Goal: Transaction & Acquisition: Purchase product/service

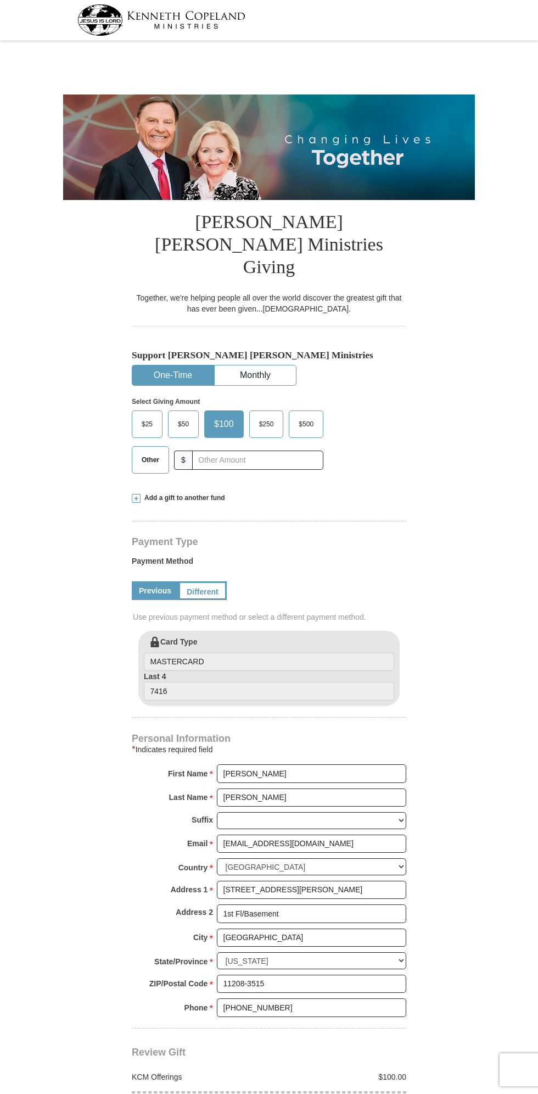
select select "NY"
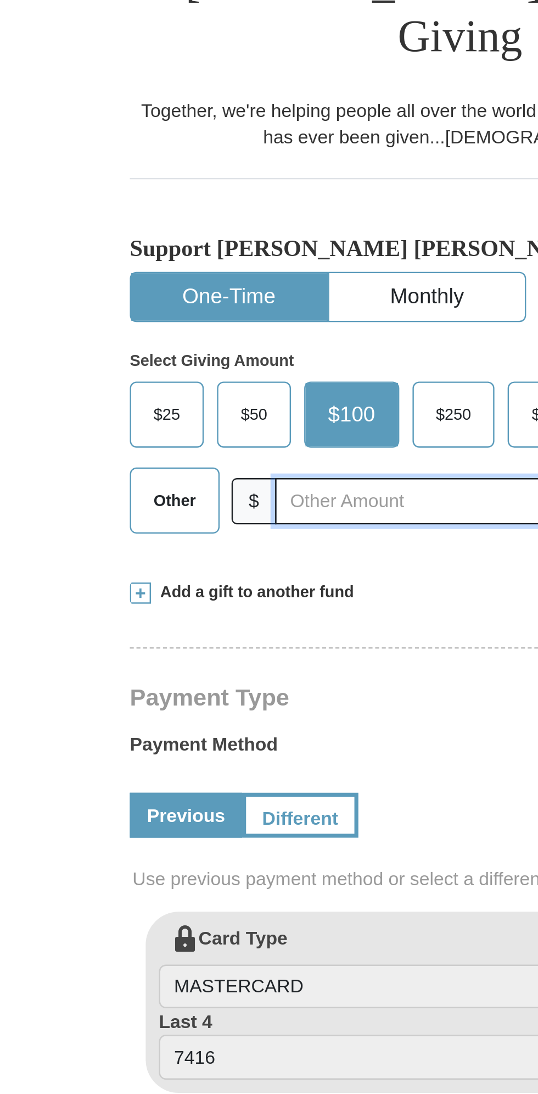
click at [227, 450] on input "text" at bounding box center [257, 459] width 131 height 19
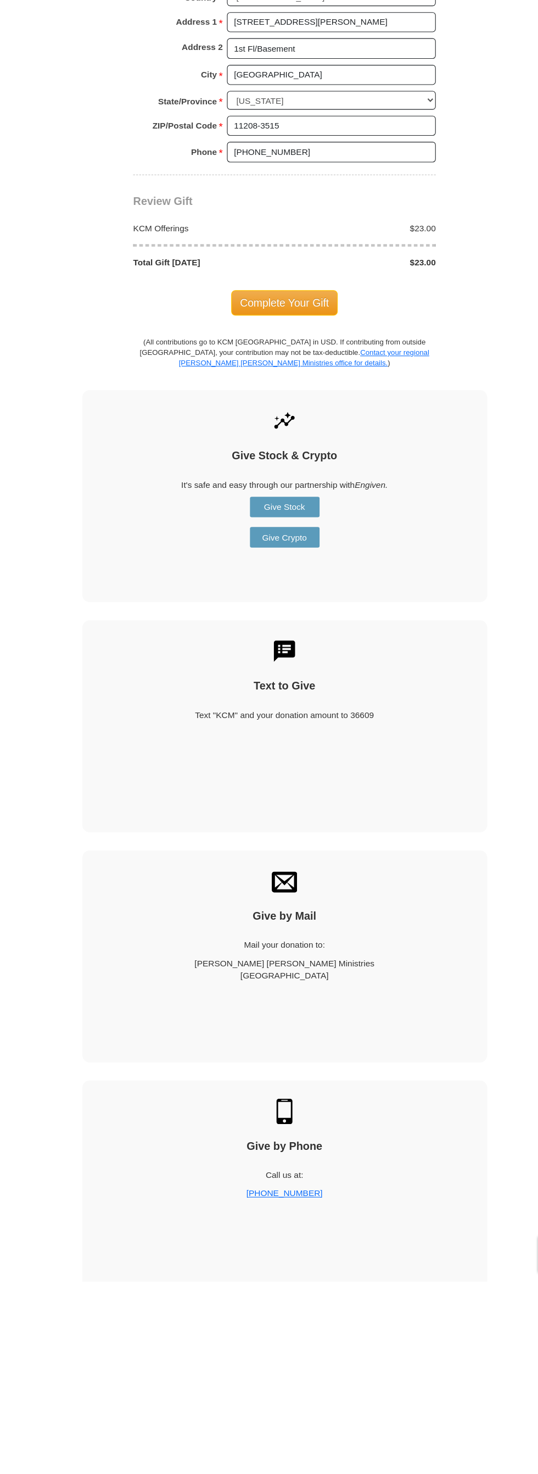
scroll to position [558, 0]
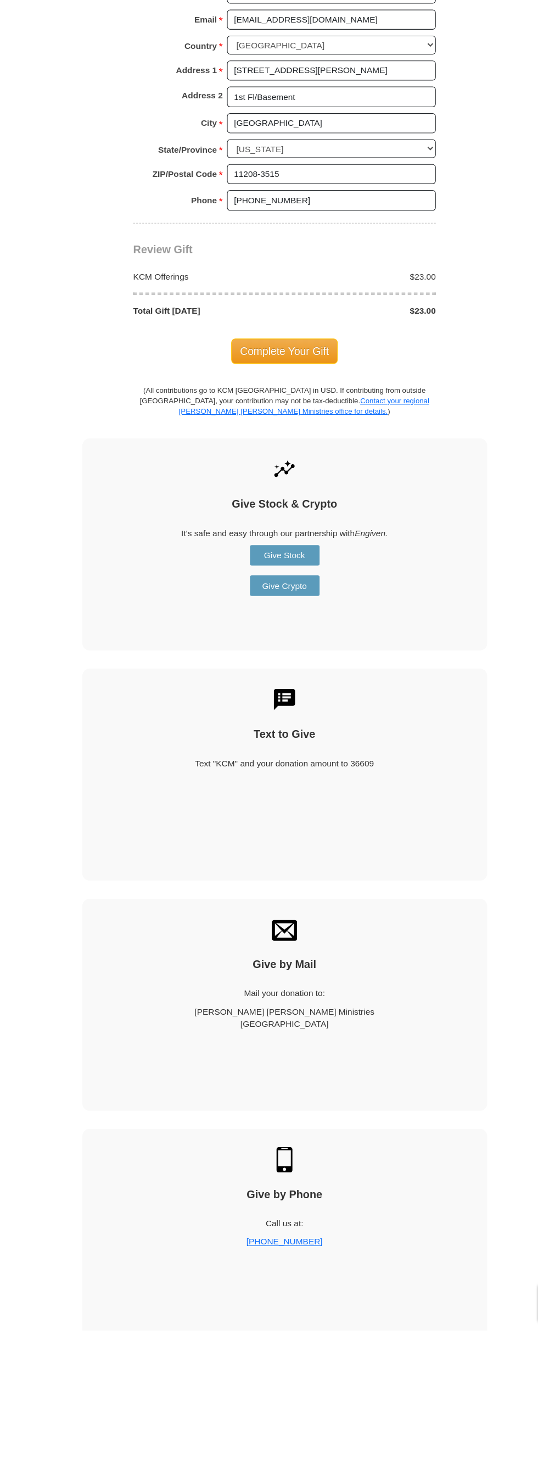
type input "23"
click at [268, 575] on span "Complete Your Gift" at bounding box center [269, 586] width 97 height 23
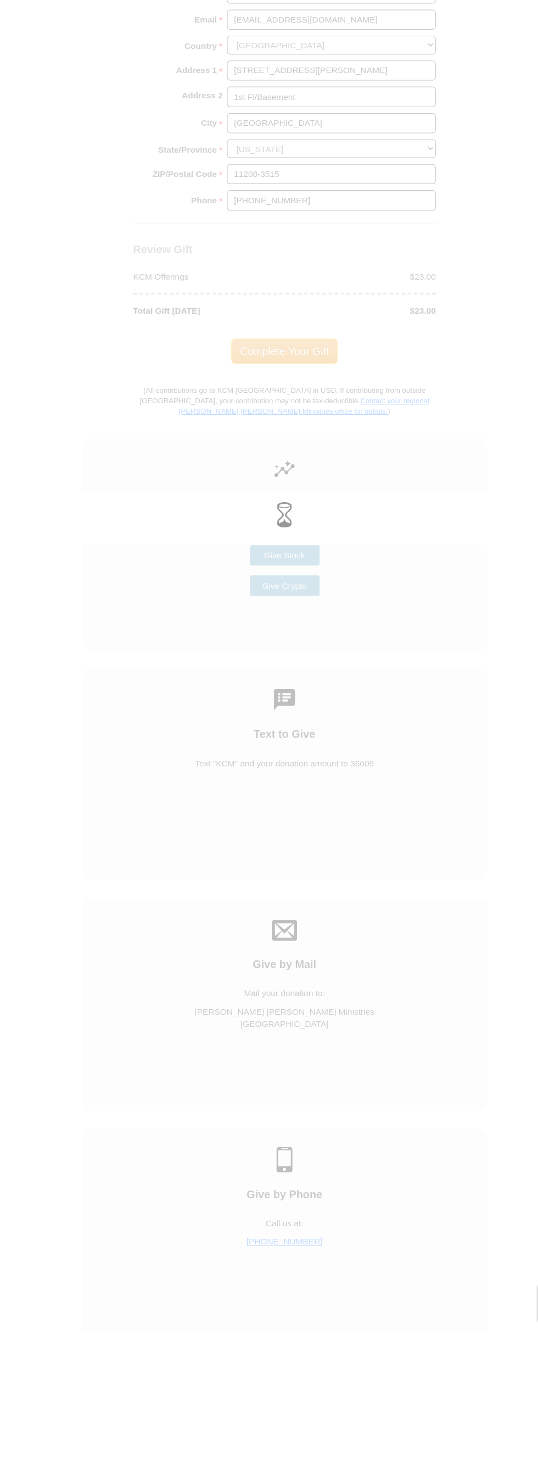
scroll to position [559, 0]
